Goal: Task Accomplishment & Management: Manage account settings

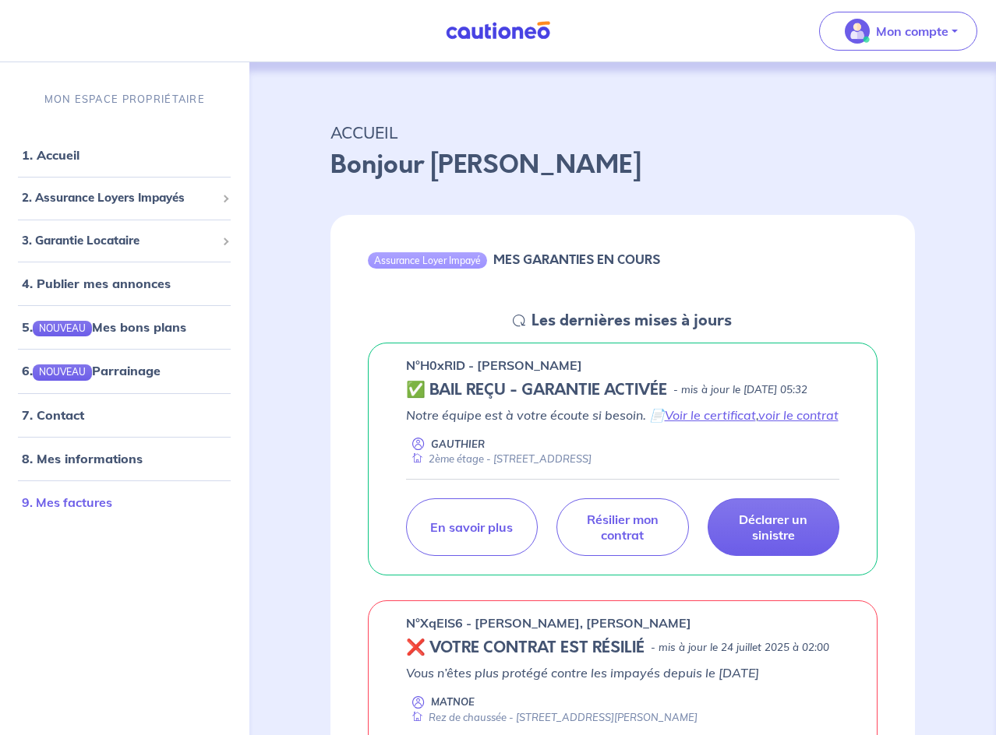
click at [83, 501] on link "9. Mes factures" at bounding box center [67, 503] width 90 height 16
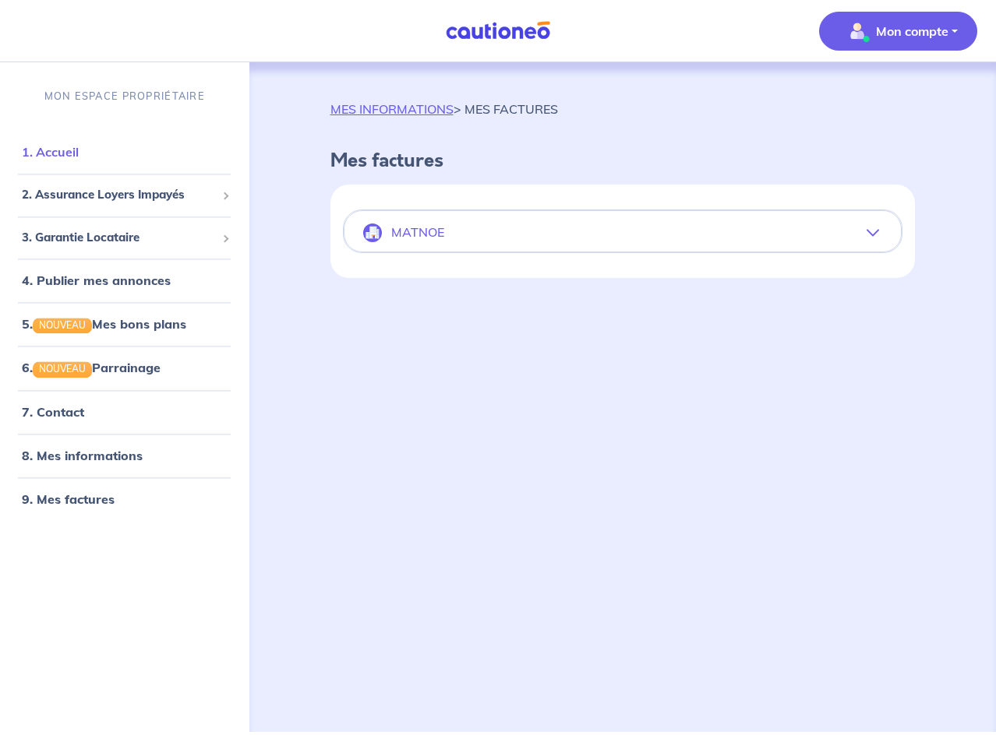
click at [79, 145] on link "1. Accueil" at bounding box center [50, 153] width 57 height 16
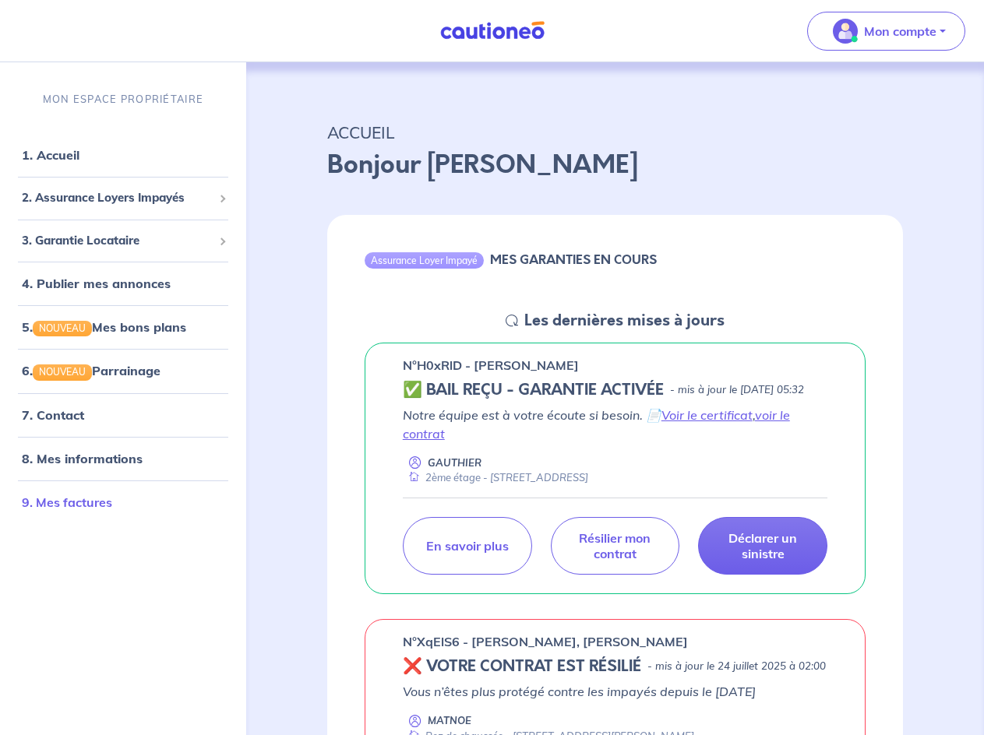
click at [97, 495] on link "9. Mes factures" at bounding box center [67, 503] width 90 height 16
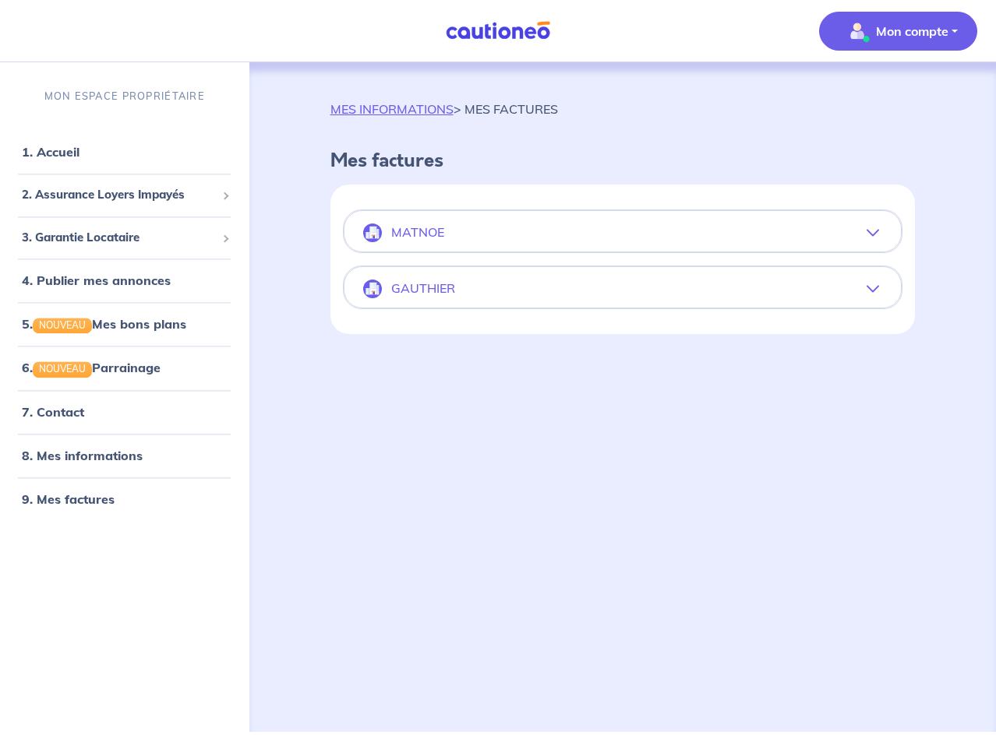
click at [656, 294] on button "GAUTHIER" at bounding box center [622, 288] width 557 height 37
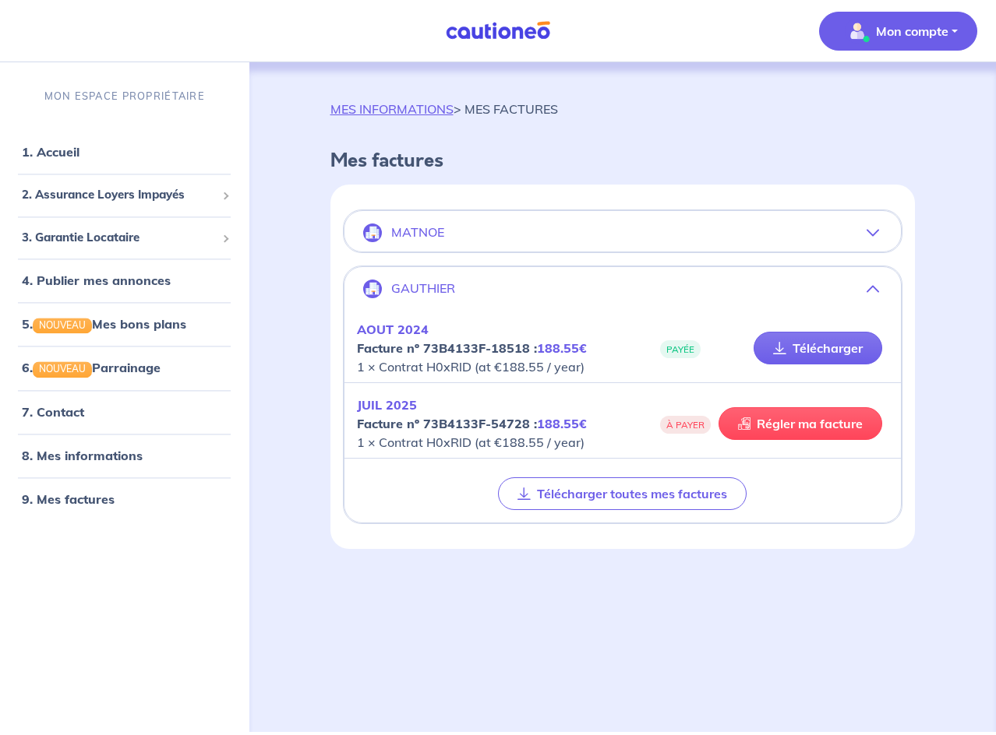
click at [393, 404] on em "JUIL 2025" at bounding box center [387, 405] width 60 height 16
click at [763, 428] on link "Régler ma facture" at bounding box center [800, 423] width 164 height 33
